Goal: Transaction & Acquisition: Purchase product/service

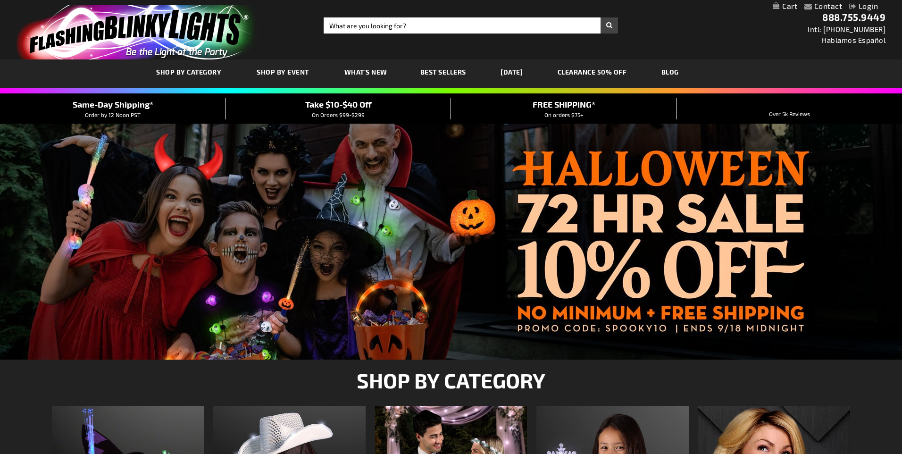
click at [404, 30] on div "Close dialog Get 10% Off Subscribe and save today Unlock Offer Submit" at bounding box center [451, 227] width 902 height 454
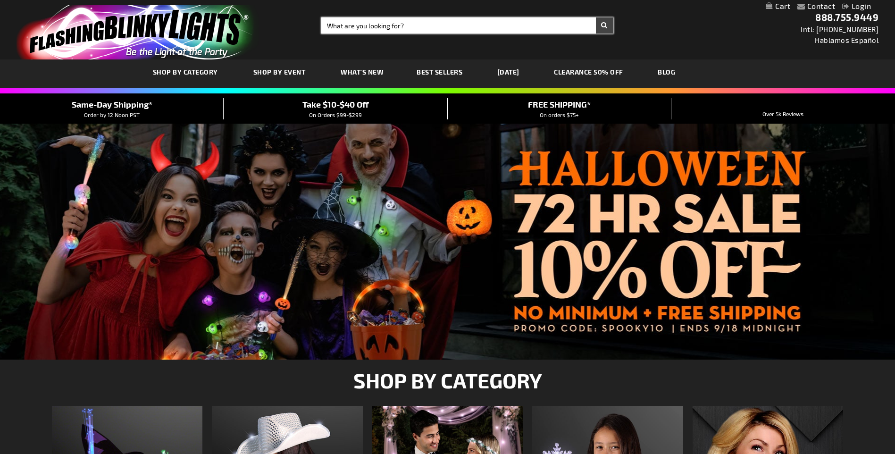
click at [417, 25] on input "Search" at bounding box center [467, 25] width 292 height 16
type input "blinkie pin"
click at [596, 17] on button "Search" at bounding box center [604, 25] width 17 height 16
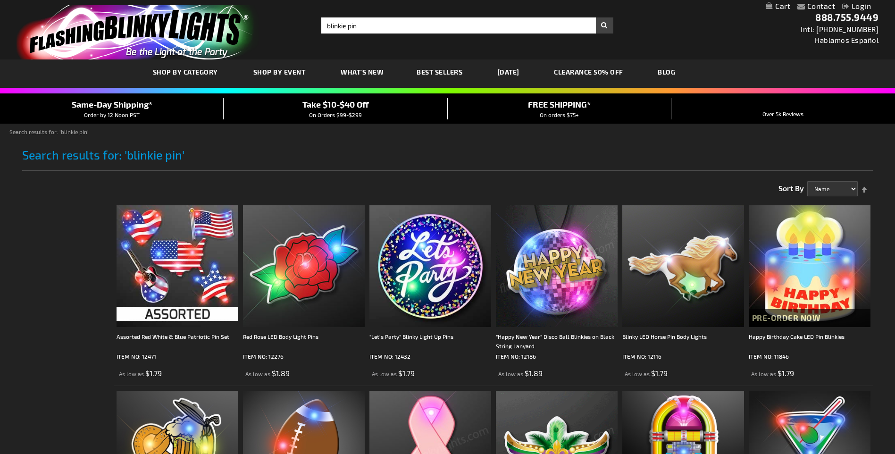
scroll to position [94, 0]
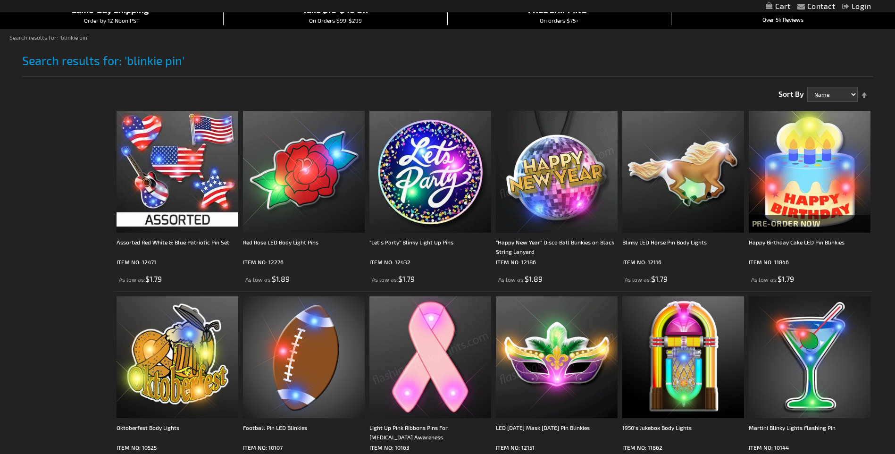
click at [499, 217] on img at bounding box center [557, 172] width 122 height 122
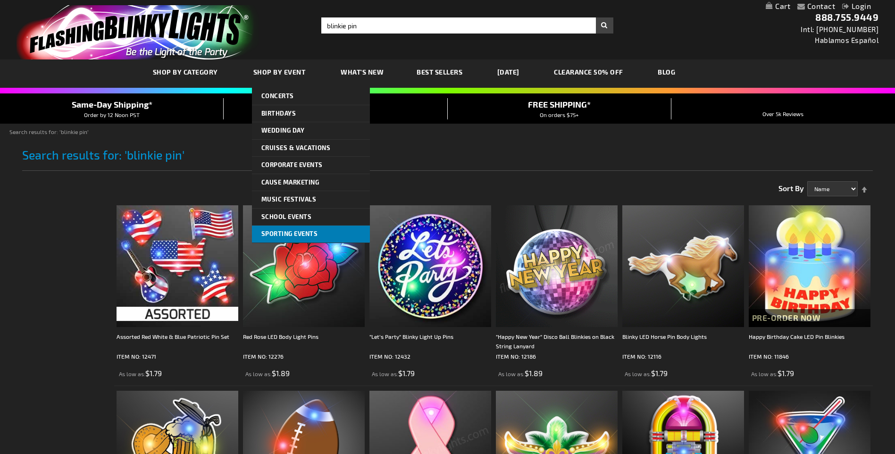
click at [268, 235] on span "Sporting Events" at bounding box center [289, 234] width 57 height 8
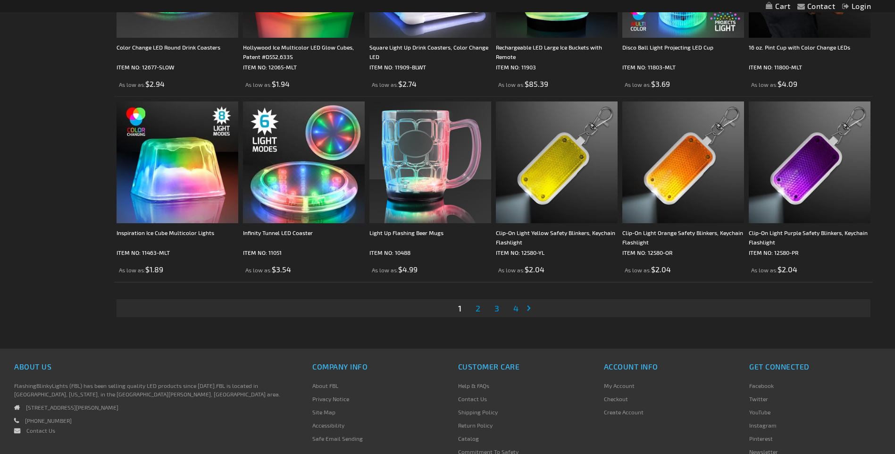
scroll to position [1840, 0]
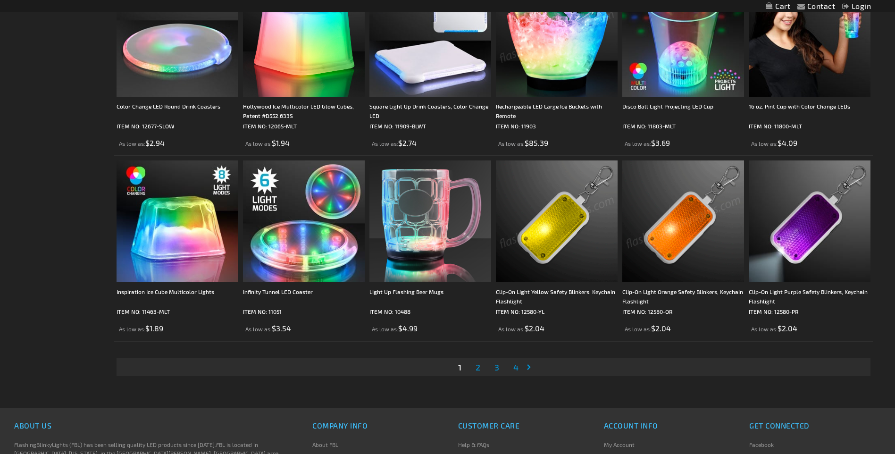
click at [478, 369] on span "2" at bounding box center [478, 367] width 5 height 10
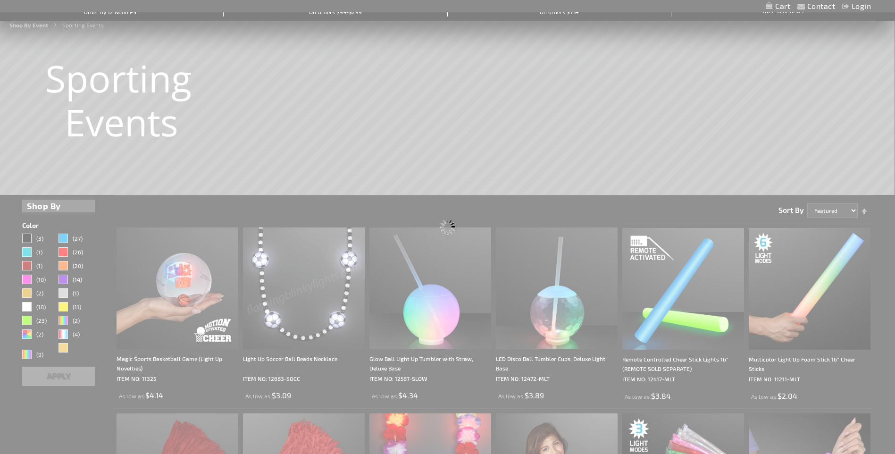
scroll to position [0, 0]
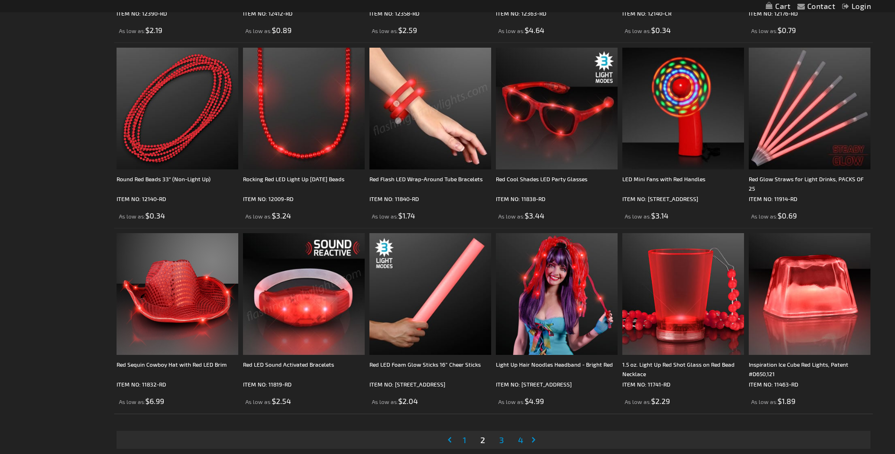
scroll to position [1793, 0]
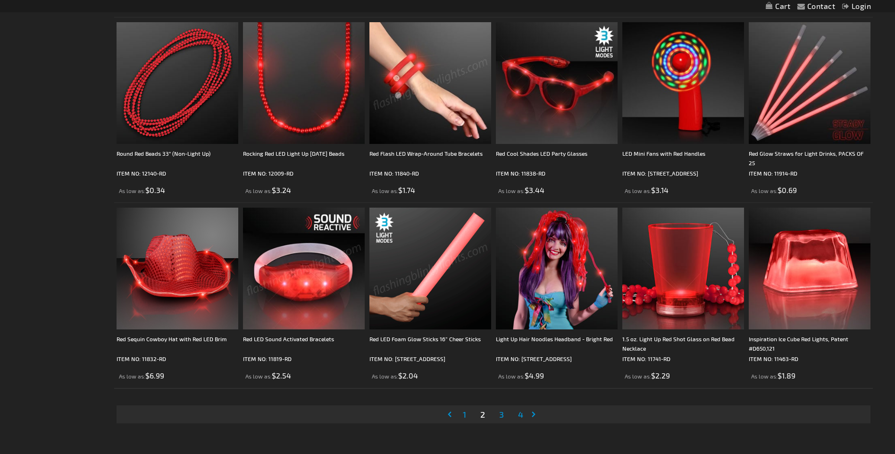
click at [502, 417] on span "3" at bounding box center [501, 414] width 5 height 10
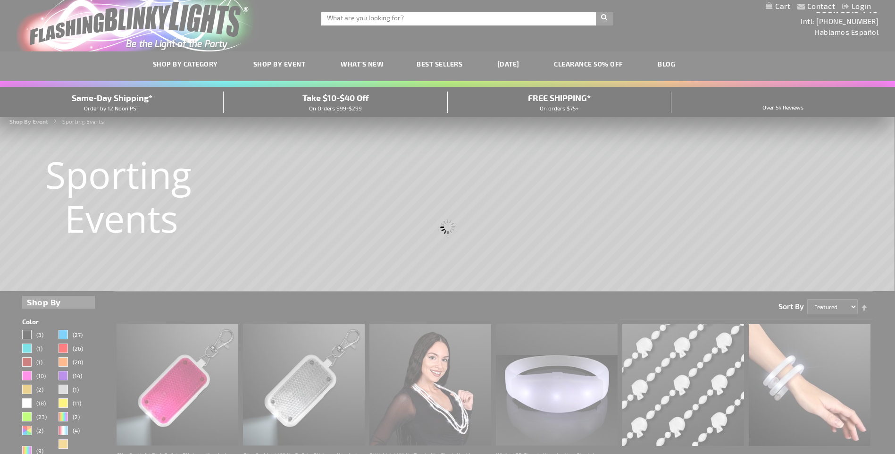
scroll to position [0, 0]
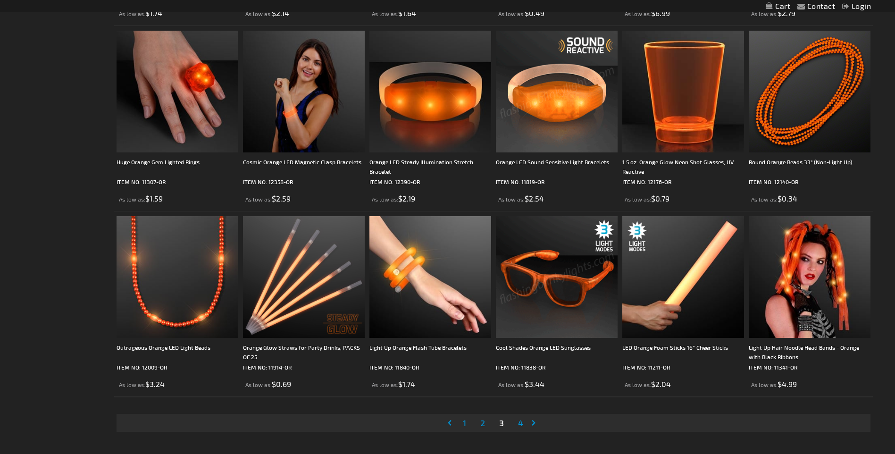
scroll to position [1887, 0]
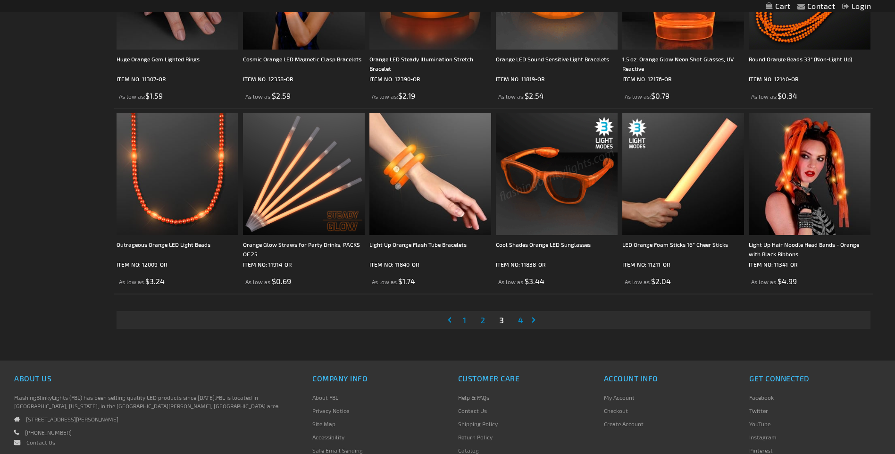
click at [520, 320] on span "4" at bounding box center [520, 320] width 5 height 10
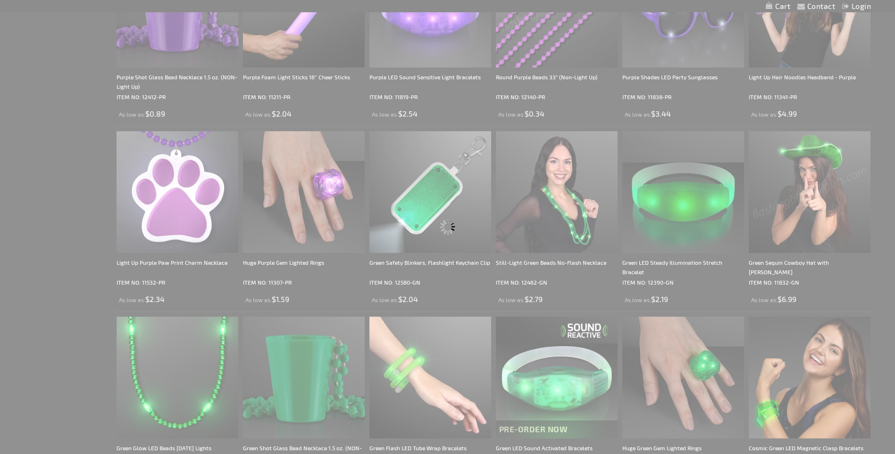
scroll to position [179, 0]
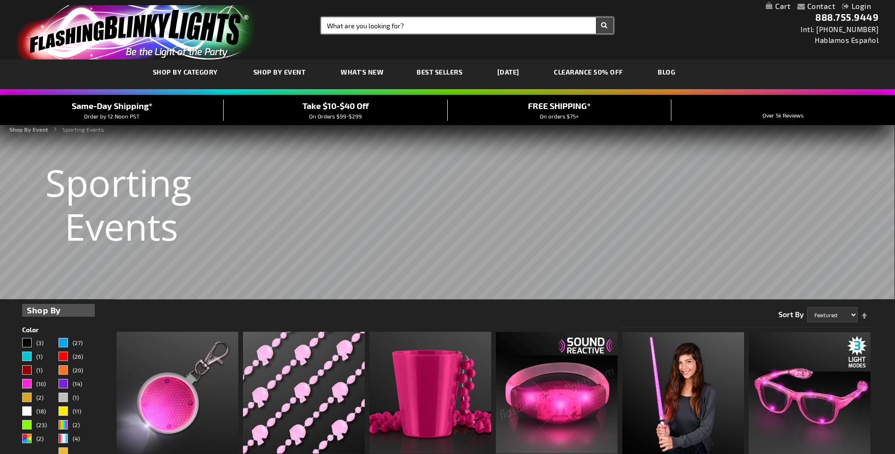
click at [420, 25] on input "Search" at bounding box center [467, 25] width 292 height 16
